Goal: Information Seeking & Learning: Learn about a topic

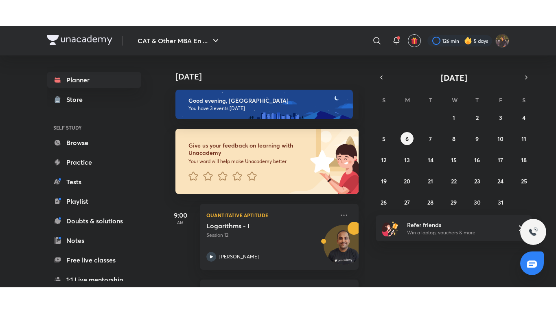
scroll to position [147, 0]
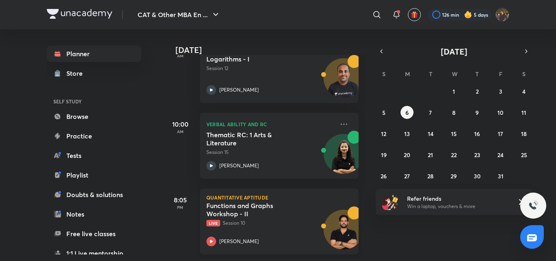
click at [247, 226] on div "Functions and Graphs Workshop - II Live Session 10 [PERSON_NAME]" at bounding box center [271, 224] width 128 height 45
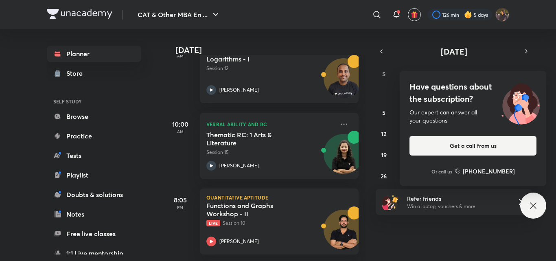
scroll to position [95, 0]
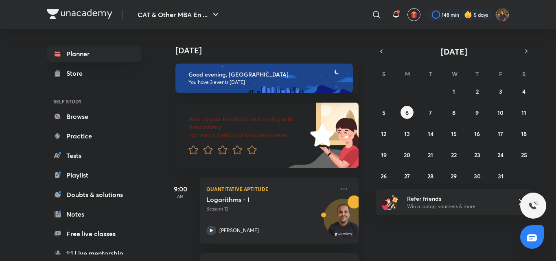
click at [468, 13] on img at bounding box center [468, 15] width 8 height 8
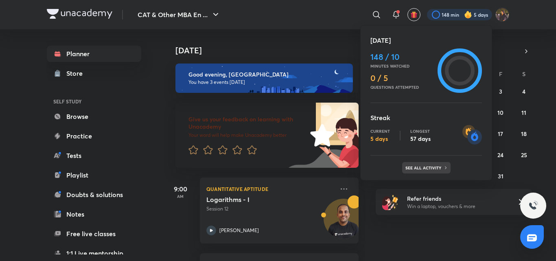
click at [429, 165] on p "See all activity" at bounding box center [425, 167] width 38 height 5
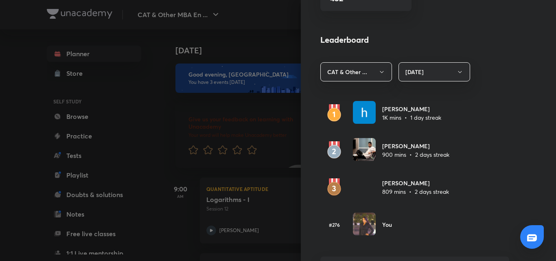
scroll to position [652, 0]
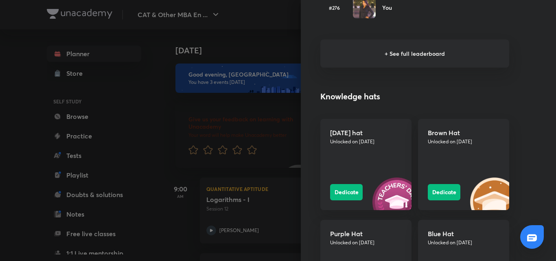
click at [404, 60] on h6 "+ See full leaderboard" at bounding box center [415, 54] width 189 height 28
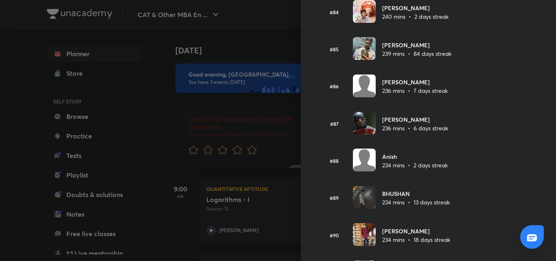
scroll to position [3471, 0]
